Goal: Find specific page/section: Find specific page/section

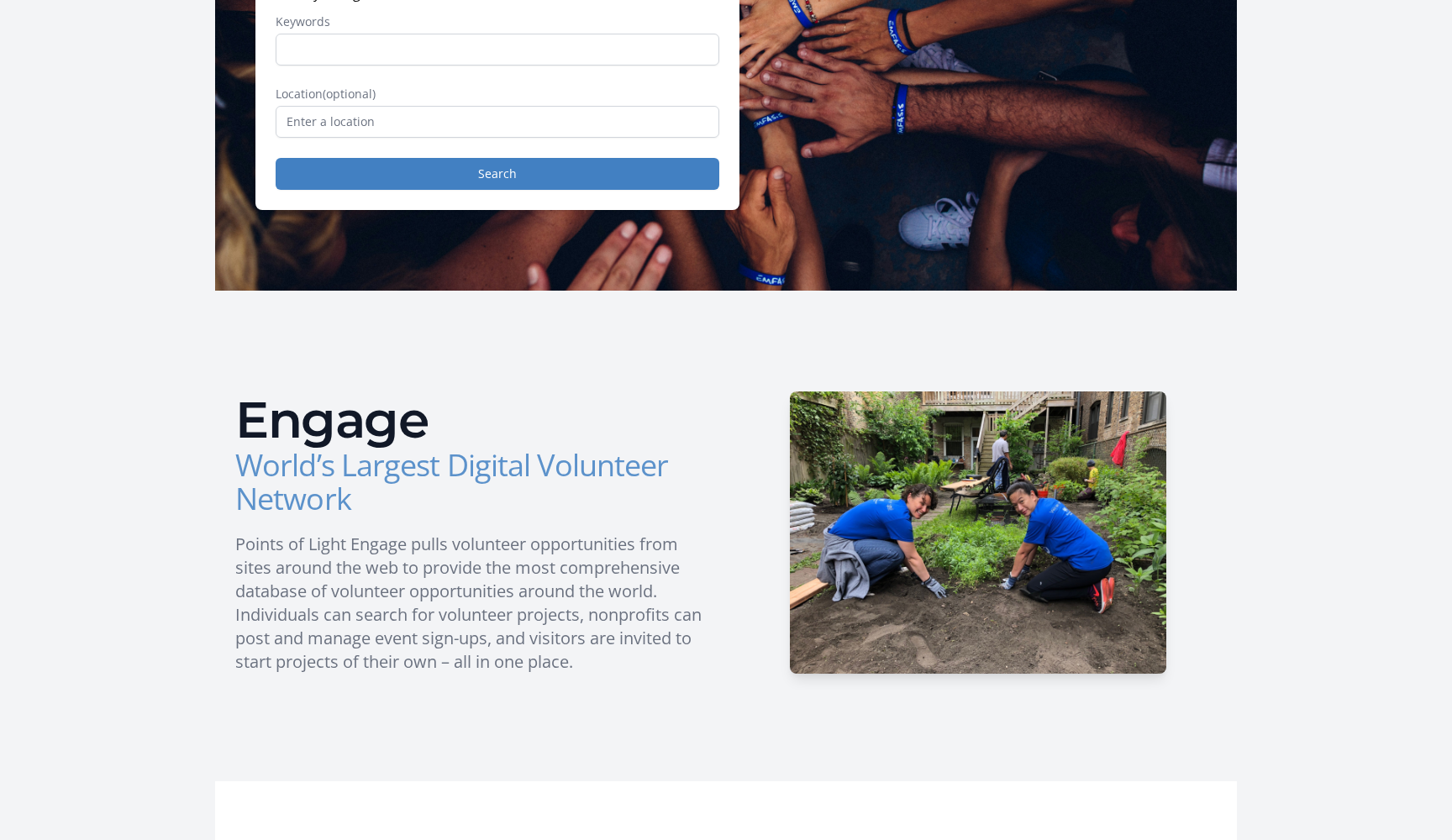
scroll to position [245, 0]
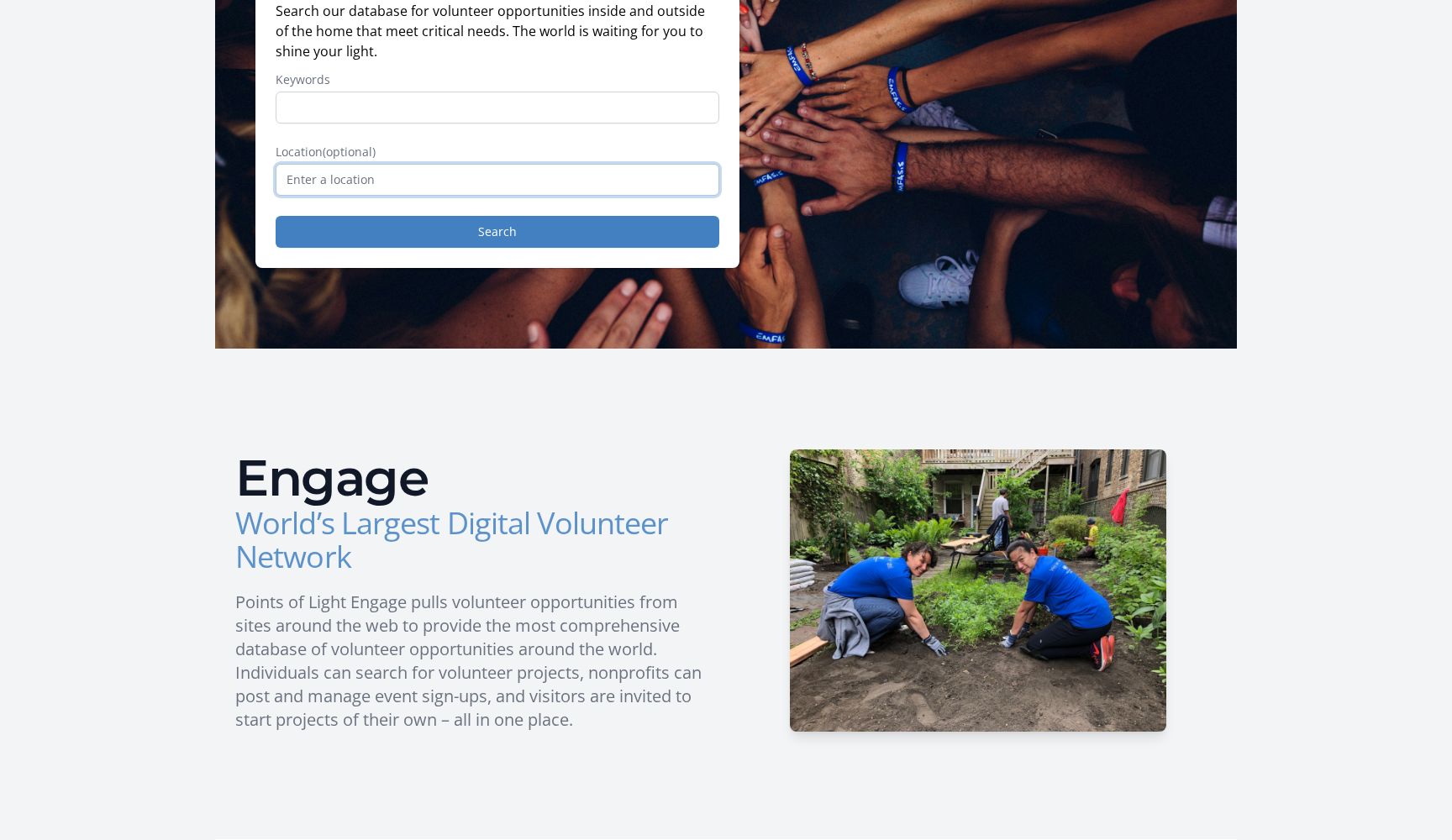
click at [523, 183] on input "text" at bounding box center [498, 180] width 444 height 32
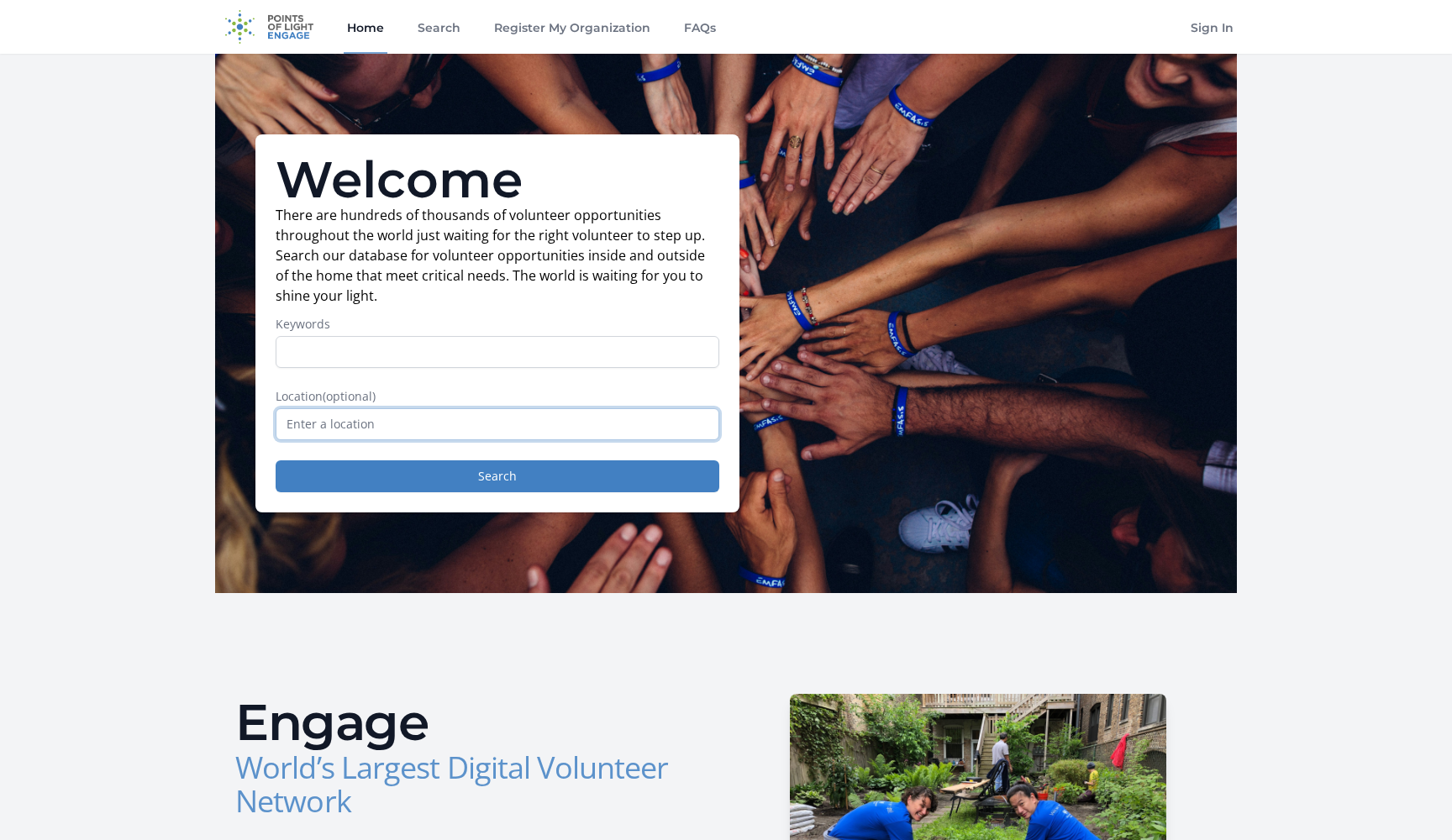
scroll to position [0, 0]
click at [447, 30] on link "Search" at bounding box center [439, 27] width 50 height 54
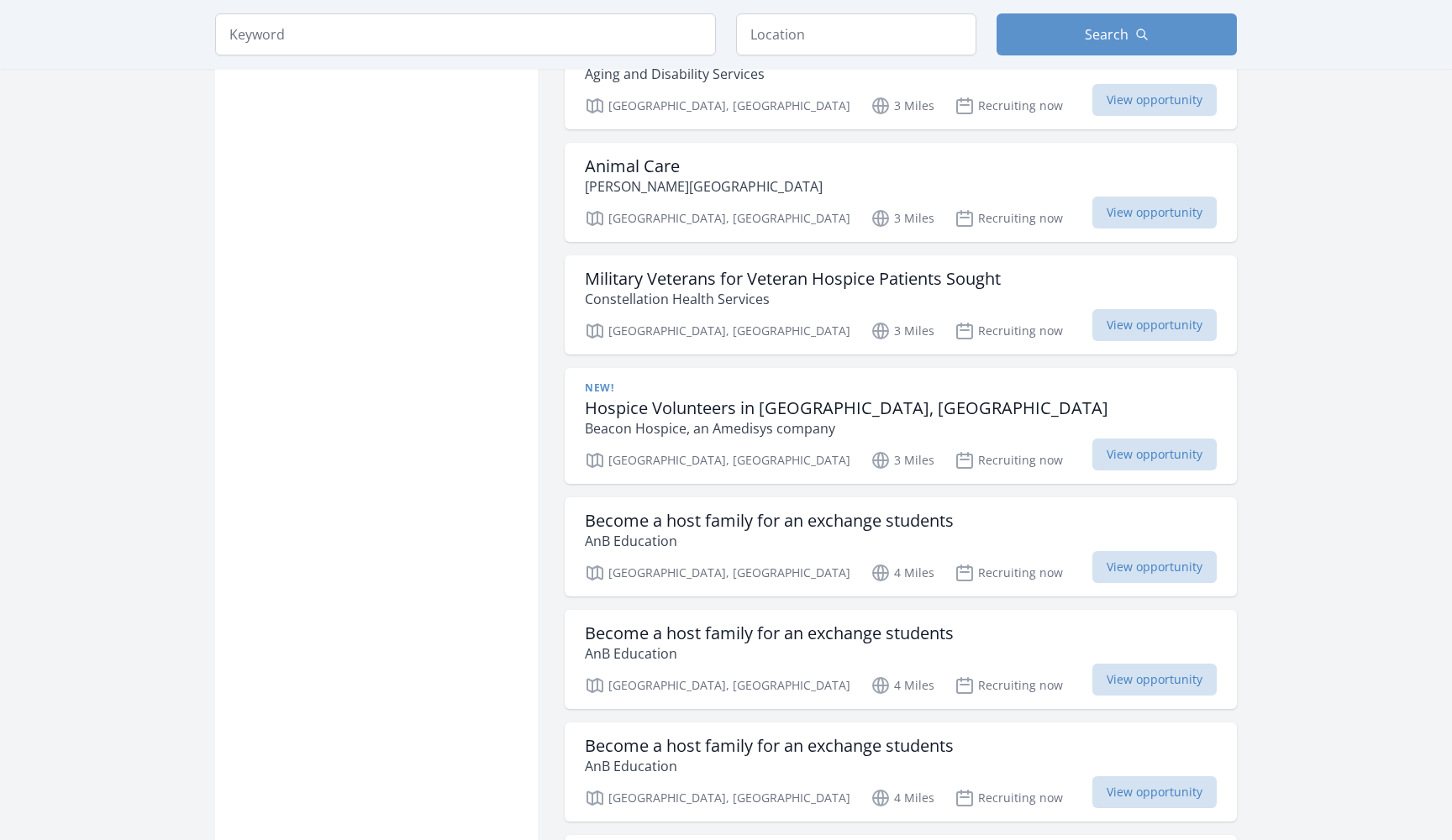
scroll to position [1327, 0]
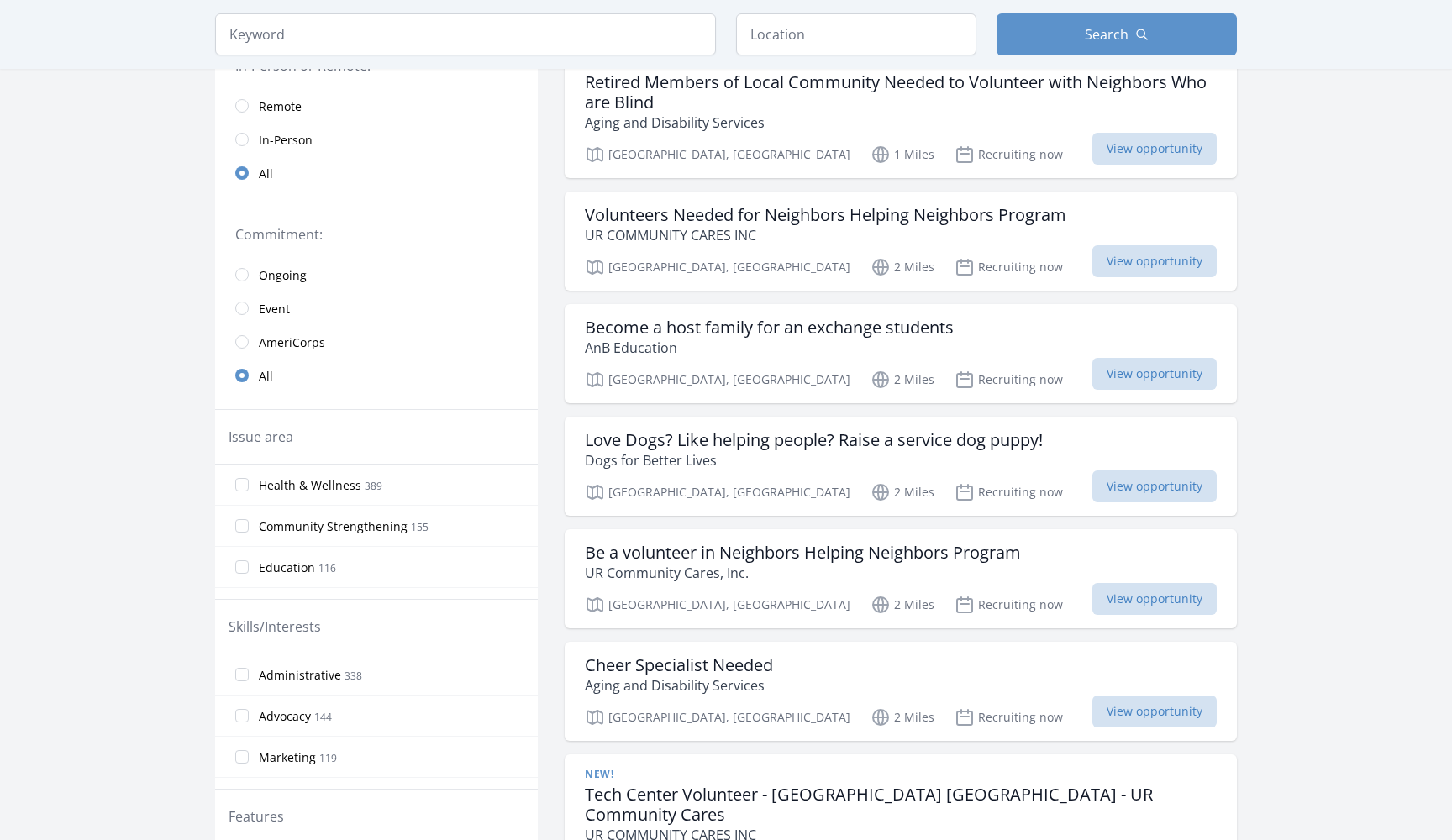
scroll to position [179, 0]
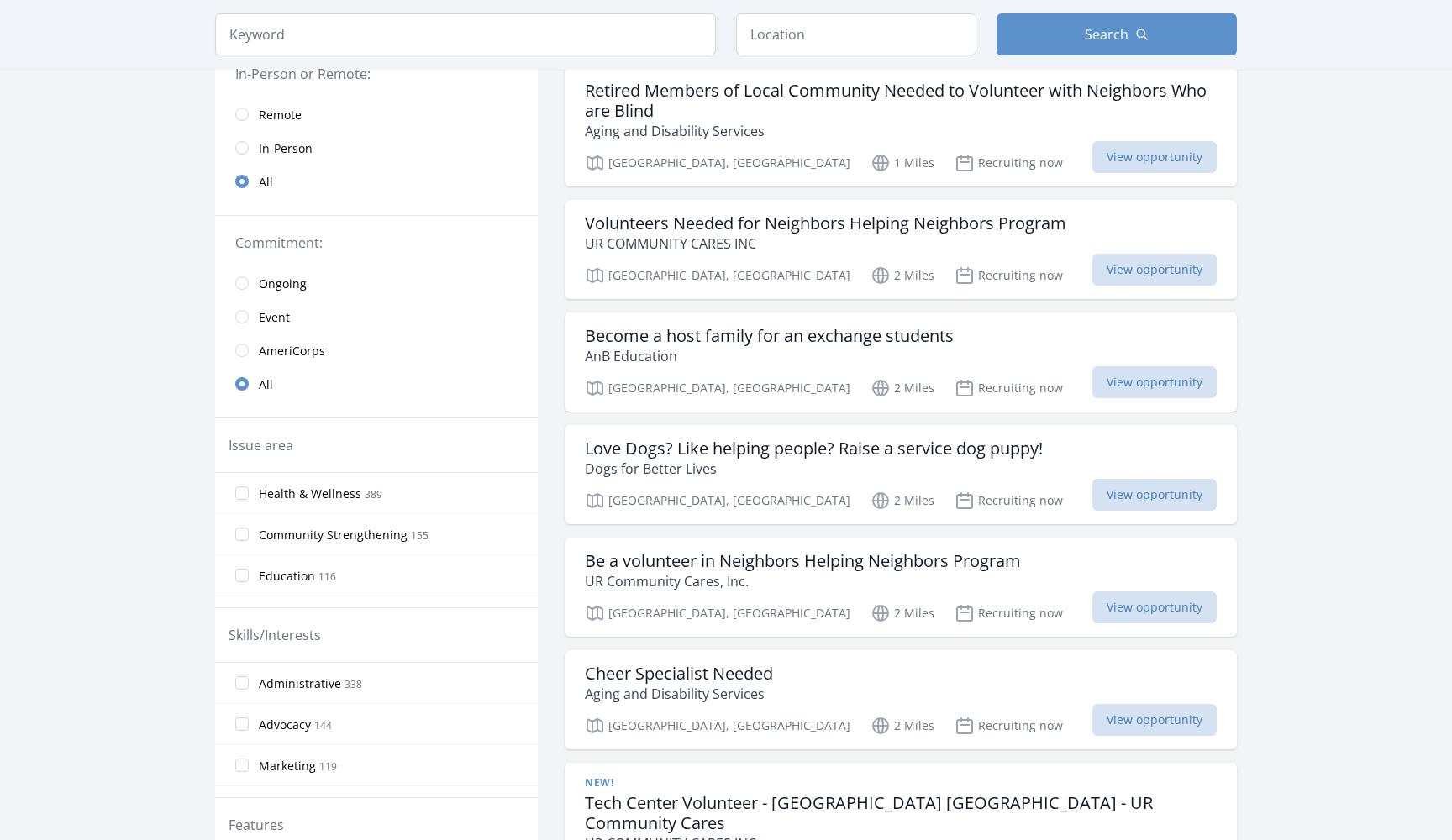
click at [274, 317] on span "Event" at bounding box center [274, 317] width 31 height 17
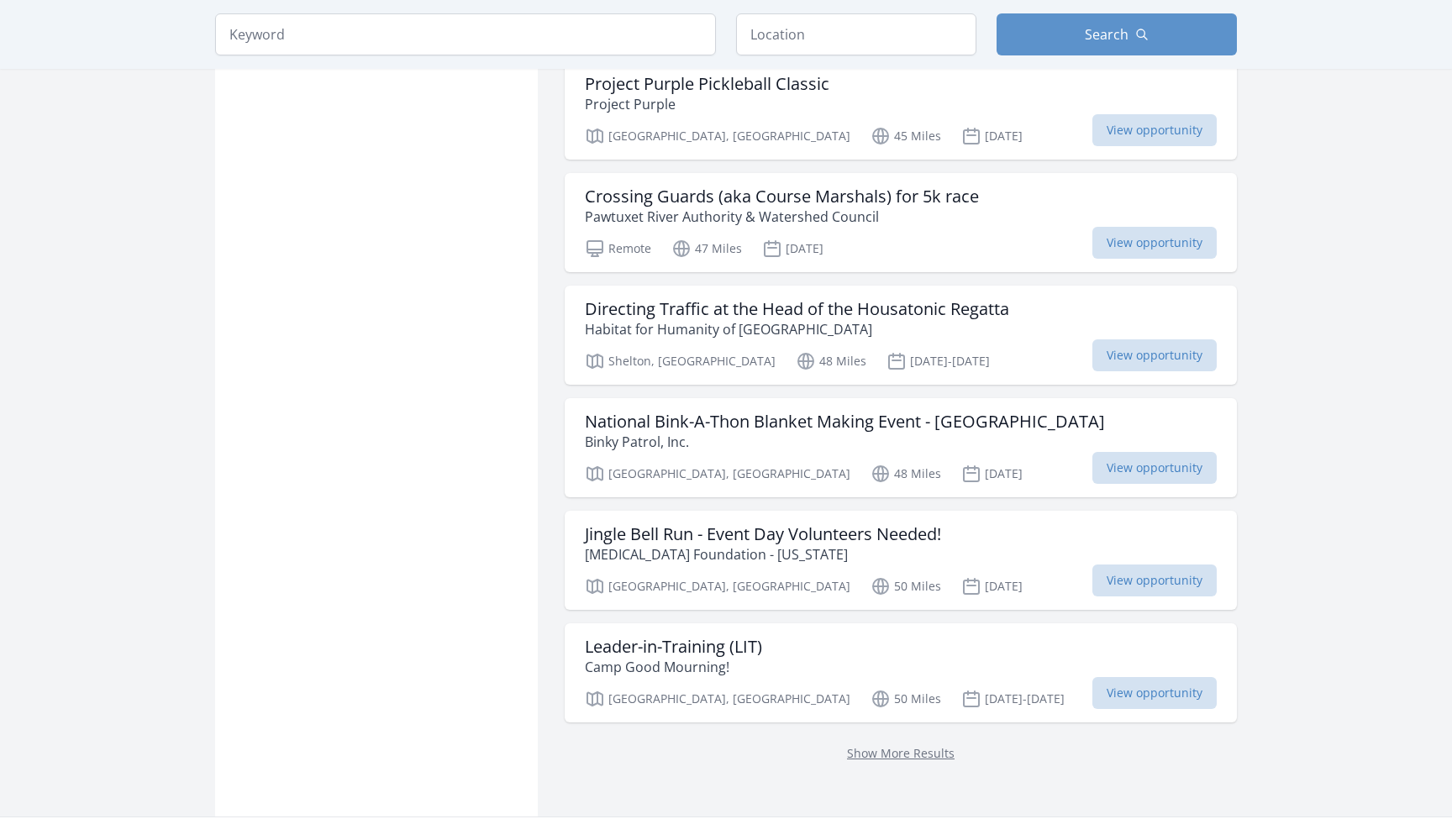
scroll to position [1840, 0]
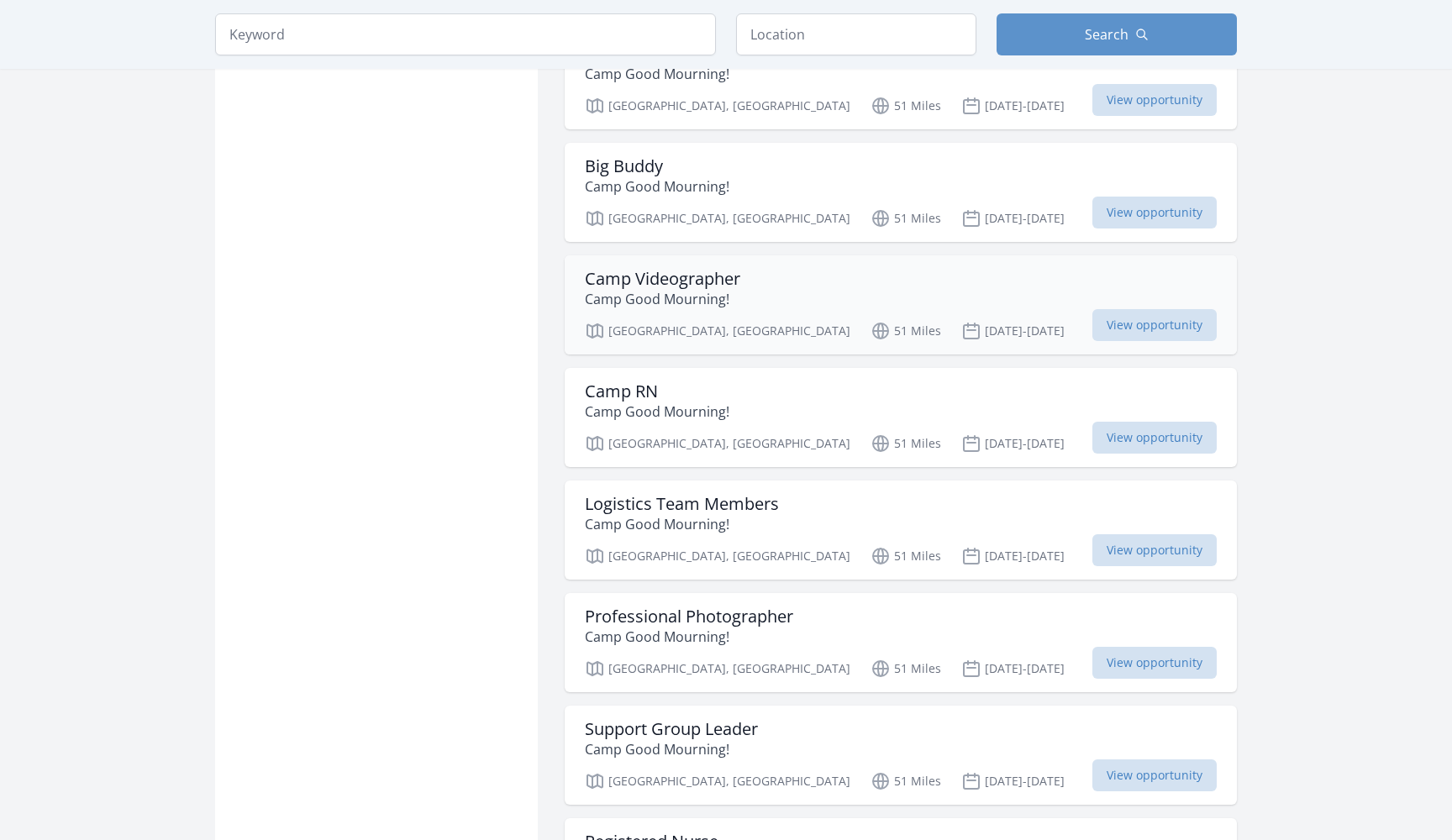
scroll to position [2652, 0]
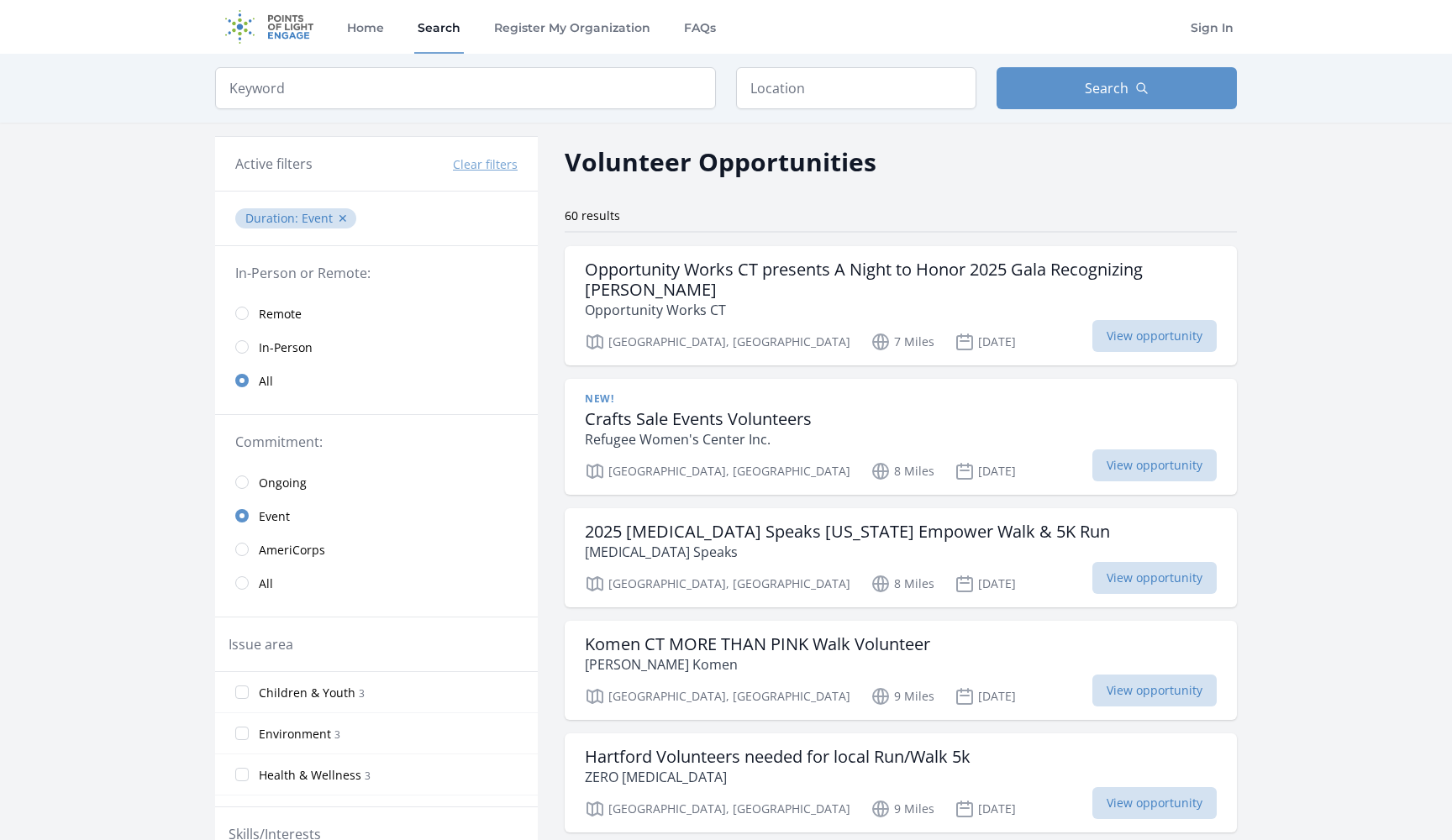
scroll to position [179, 0]
